Goal: Use online tool/utility

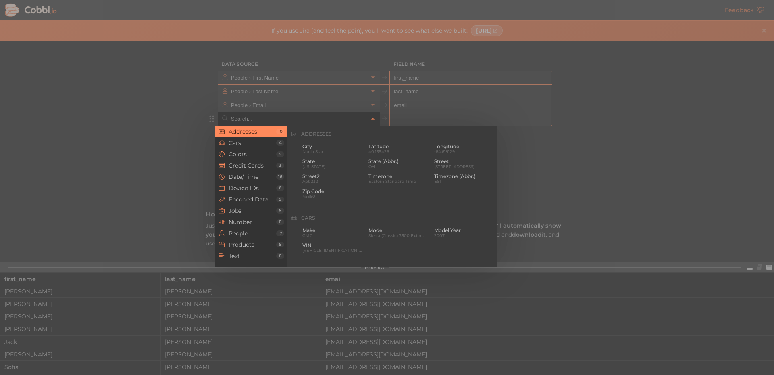
click at [302, 118] on input "text" at bounding box center [298, 118] width 139 height 13
click at [262, 233] on span "People" at bounding box center [253, 233] width 48 height 6
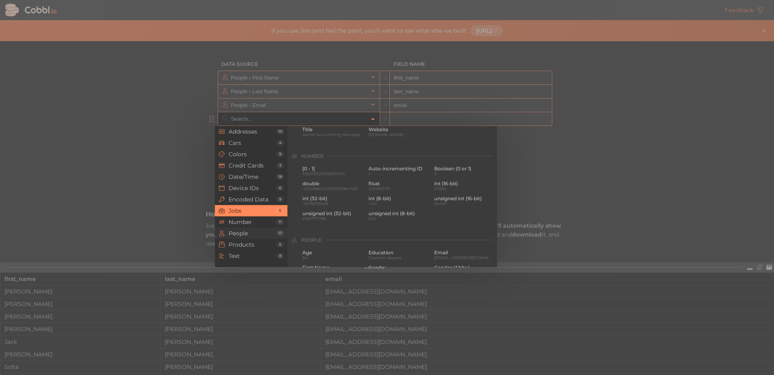
scroll to position [621, 0]
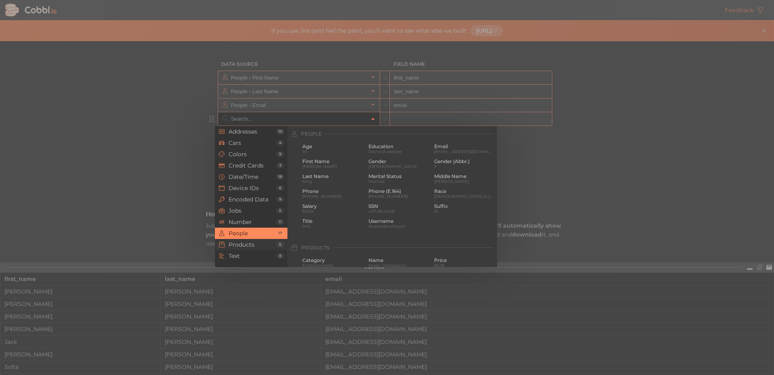
click at [257, 245] on span "Products" at bounding box center [253, 244] width 48 height 6
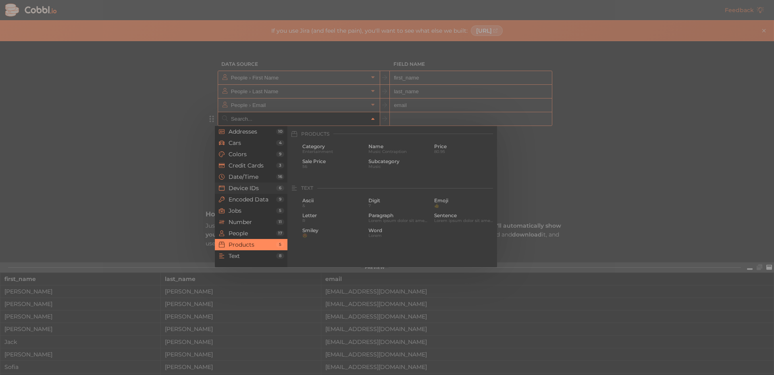
click at [258, 190] on span "Device IDs" at bounding box center [253, 188] width 48 height 6
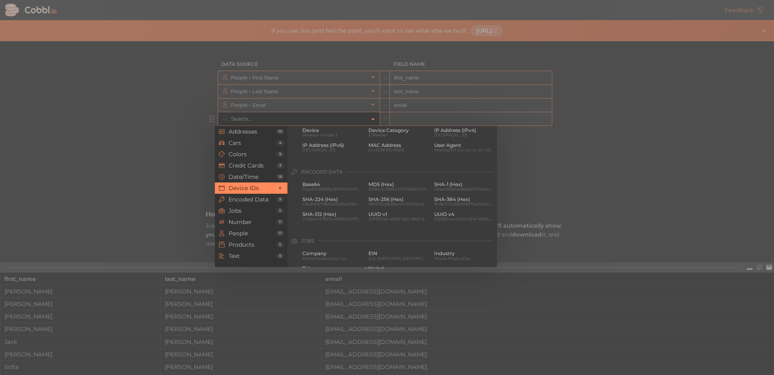
scroll to position [360, 0]
click at [258, 176] on span "Date/Time" at bounding box center [253, 176] width 48 height 6
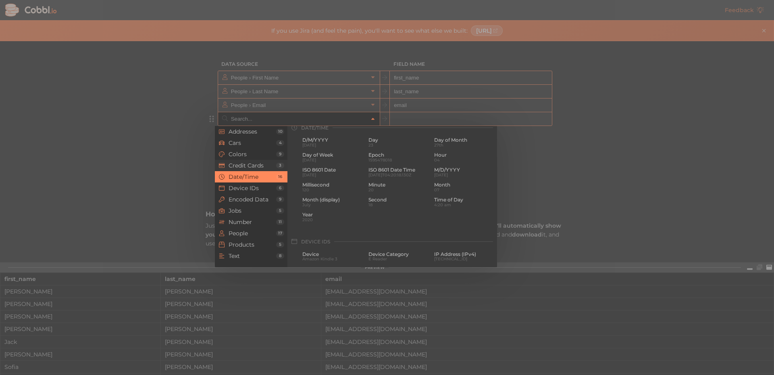
scroll to position [246, 0]
click at [263, 133] on span "Addresses" at bounding box center [253, 131] width 48 height 6
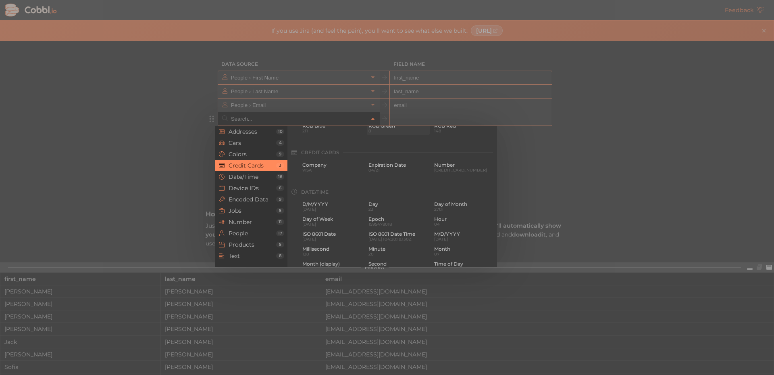
scroll to position [202, 0]
click at [234, 177] on span "Date/Time" at bounding box center [253, 176] width 48 height 6
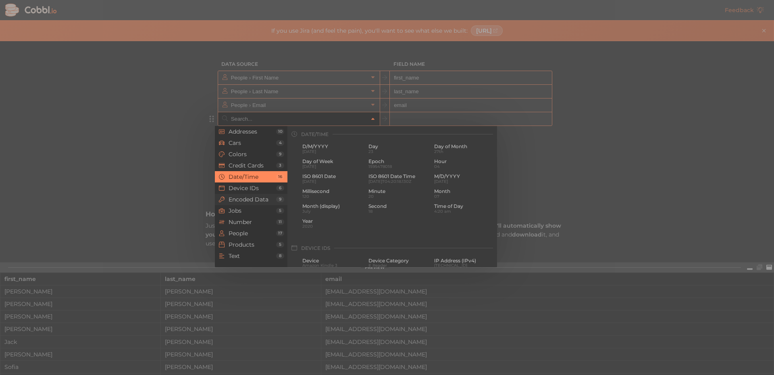
click at [258, 201] on span "Encoded Data" at bounding box center [253, 199] width 48 height 6
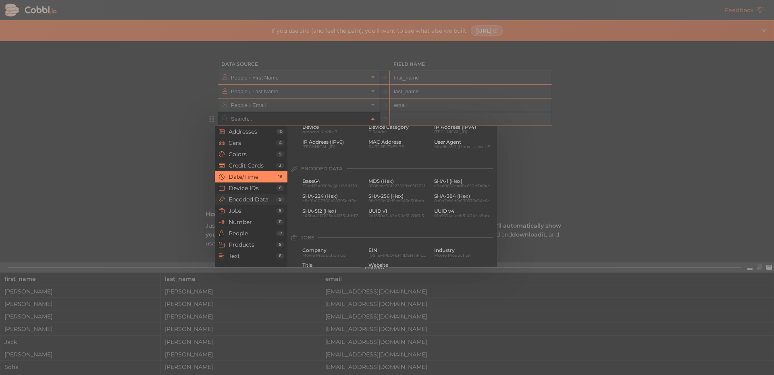
scroll to position [414, 0]
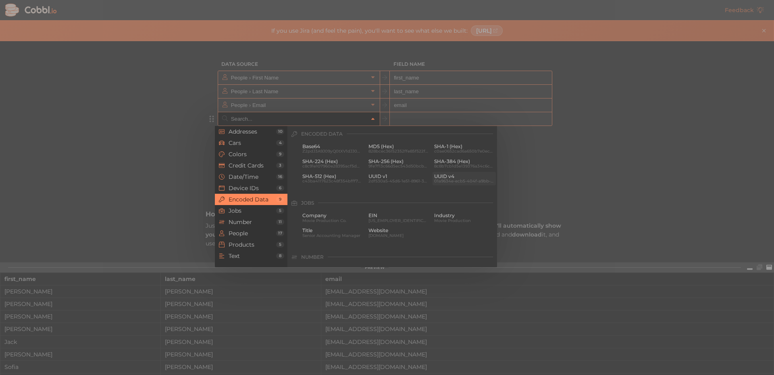
click at [456, 177] on span "UUID v4" at bounding box center [464, 176] width 60 height 6
type input "Encoded Data › UUID v4"
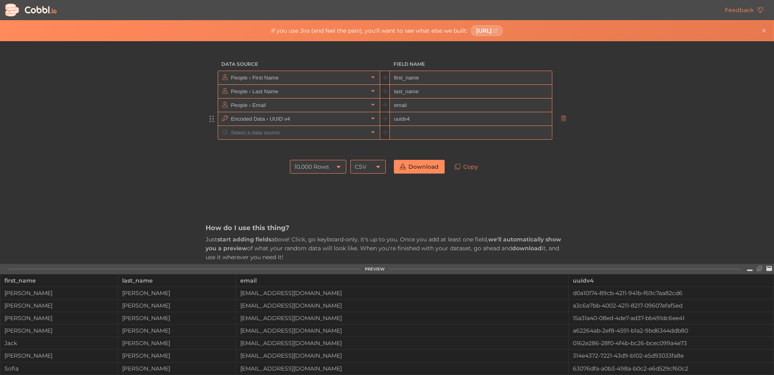
click at [411, 120] on input "uuidv4" at bounding box center [471, 119] width 162 height 14
drag, startPoint x: 208, startPoint y: 120, endPoint x: 212, endPoint y: 79, distance: 41.8
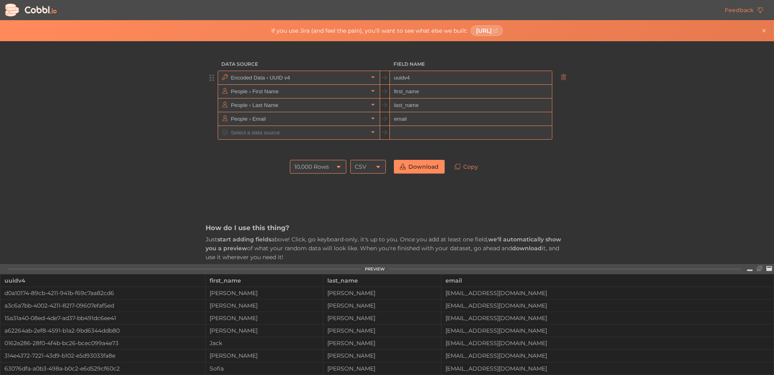
click at [414, 79] on input "uuidv4" at bounding box center [471, 78] width 162 height 14
type input "guest_id"
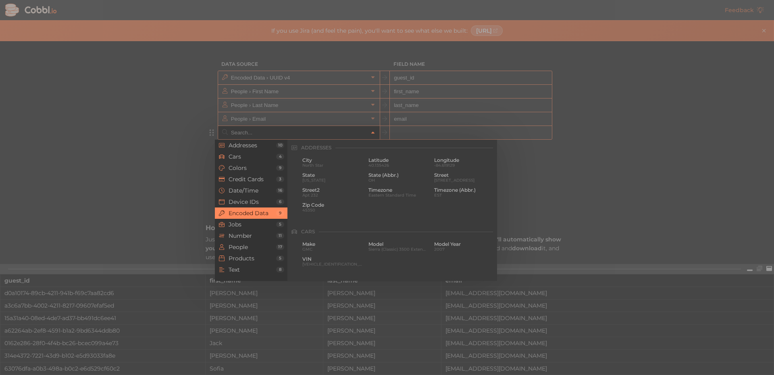
click at [257, 134] on input "text" at bounding box center [298, 132] width 139 height 13
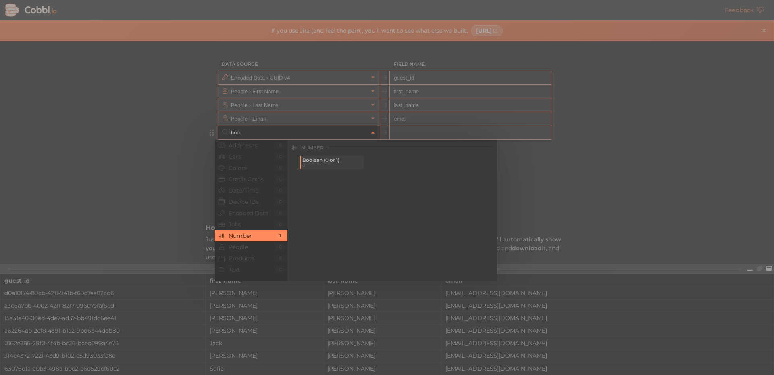
click at [328, 165] on span "0" at bounding box center [332, 165] width 60 height 4
type input "Number › Boolean (0 or 1)"
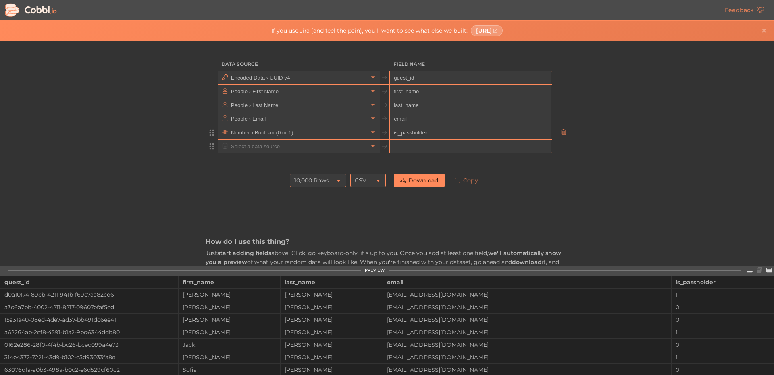
type input "is_passholder"
click at [358, 143] on input "text" at bounding box center [298, 146] width 139 height 13
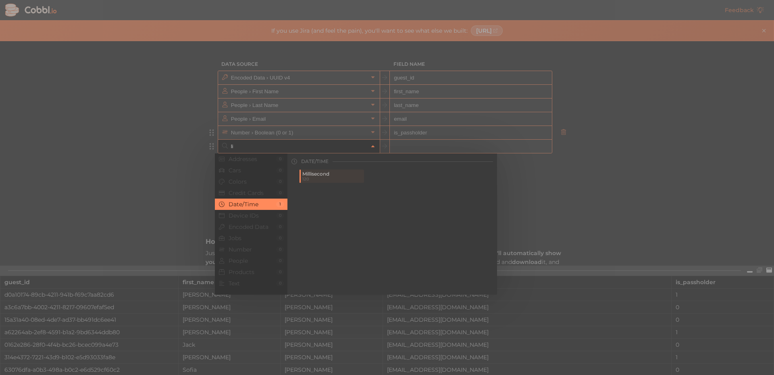
type input "l"
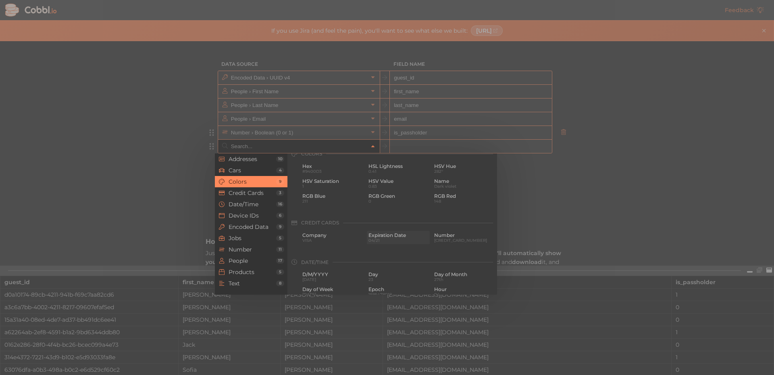
scroll to position [161, 0]
click at [247, 277] on li "Text 8" at bounding box center [251, 282] width 73 height 11
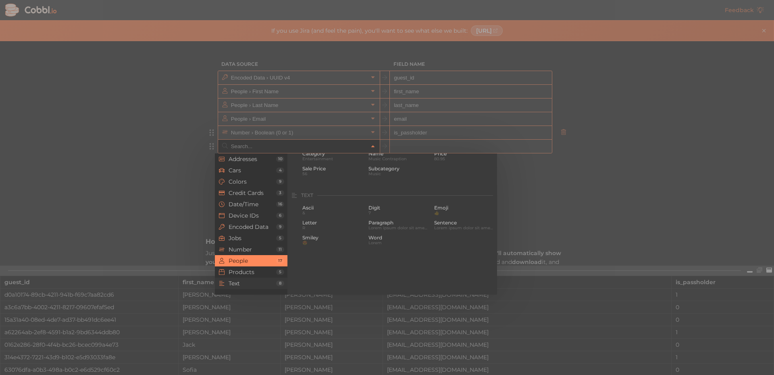
scroll to position [789, 0]
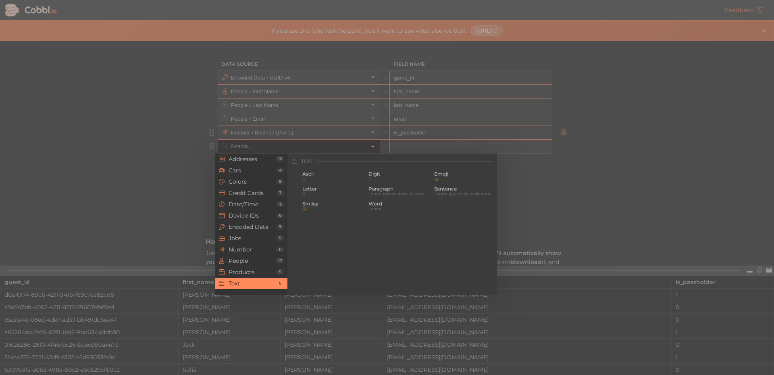
click at [624, 189] on div at bounding box center [387, 187] width 774 height 375
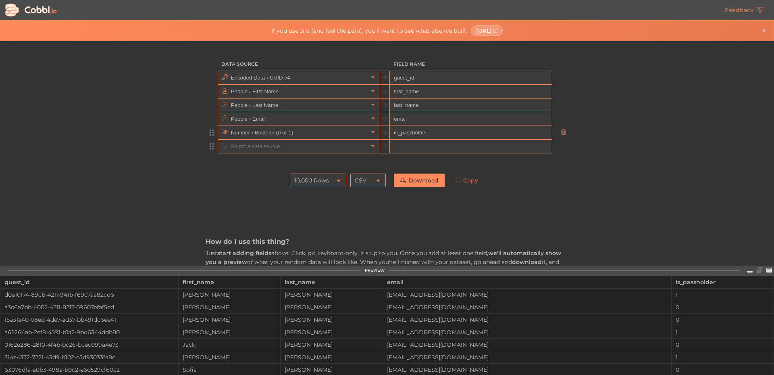
click at [319, 148] on input "text" at bounding box center [298, 146] width 139 height 13
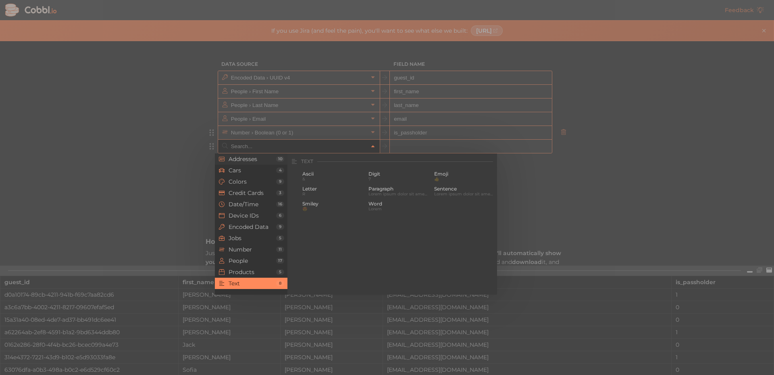
click at [256, 157] on span "Addresses" at bounding box center [253, 159] width 48 height 6
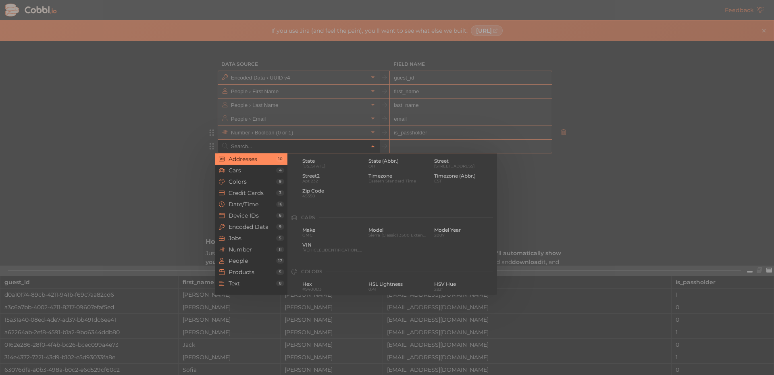
scroll to position [0, 0]
click at [260, 281] on span "Text" at bounding box center [253, 283] width 48 height 6
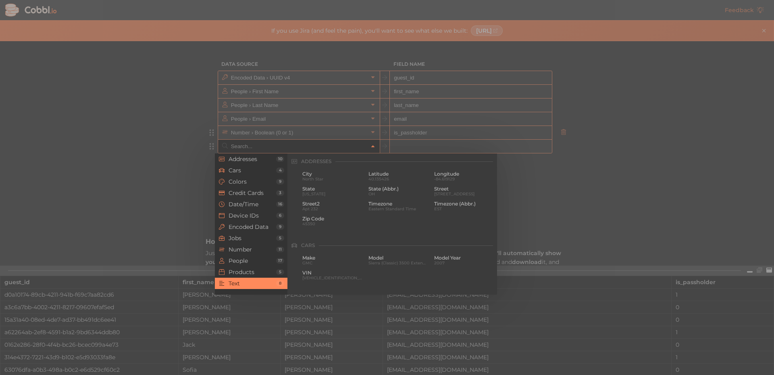
scroll to position [789, 0]
